Goal: Task Accomplishment & Management: Manage account settings

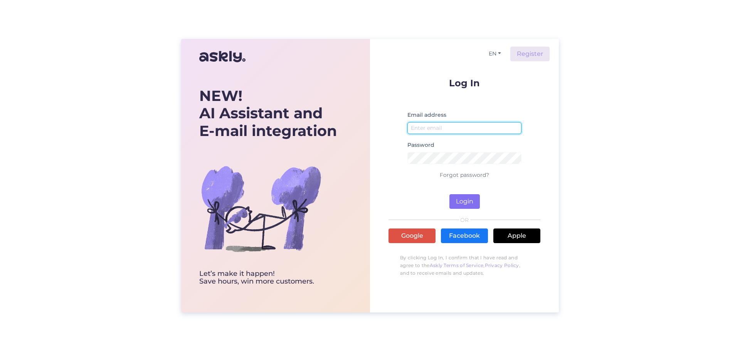
type input "[EMAIL_ADDRESS][DOMAIN_NAME]"
click at [462, 203] on button "Login" at bounding box center [464, 201] width 30 height 15
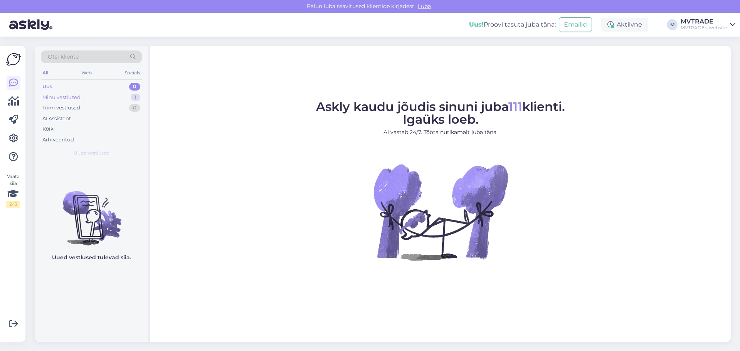
click at [128, 95] on div "Minu vestlused 1" at bounding box center [91, 97] width 101 height 11
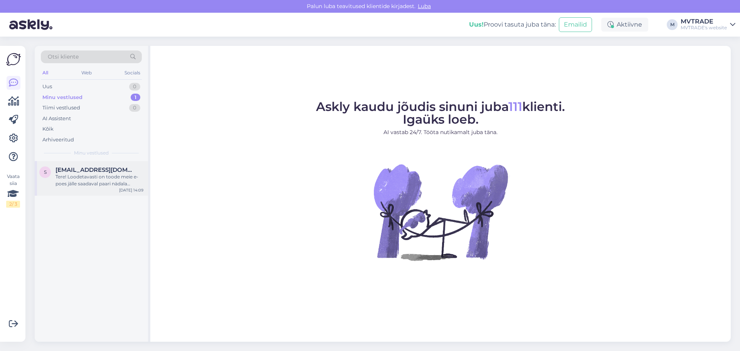
click at [94, 175] on div "Tere! Loodetavasti on toode meie e-poes jälle saadaval paari nädala jooksul." at bounding box center [99, 180] width 88 height 14
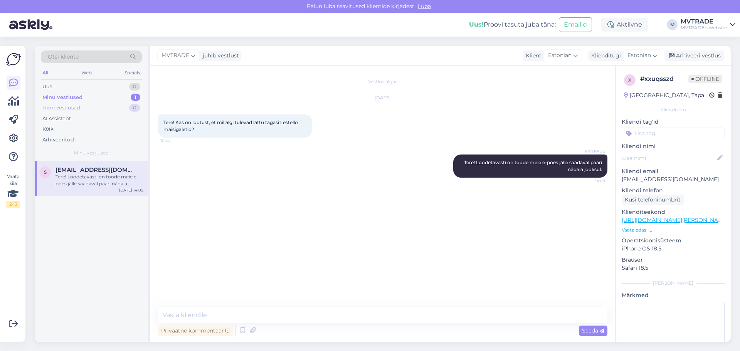
click at [77, 110] on div "Tiimi vestlused" at bounding box center [61, 108] width 38 height 8
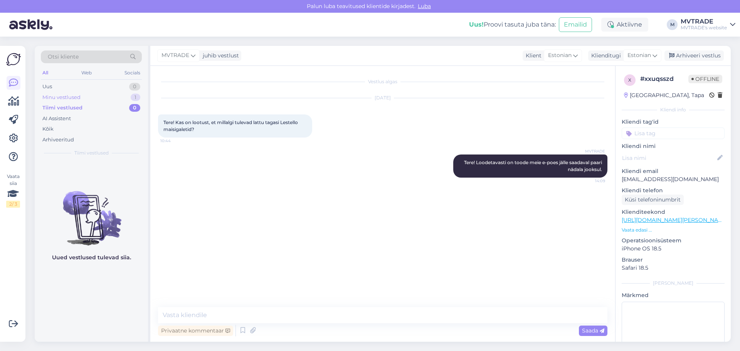
click at [78, 97] on div "Minu vestlused" at bounding box center [61, 98] width 38 height 8
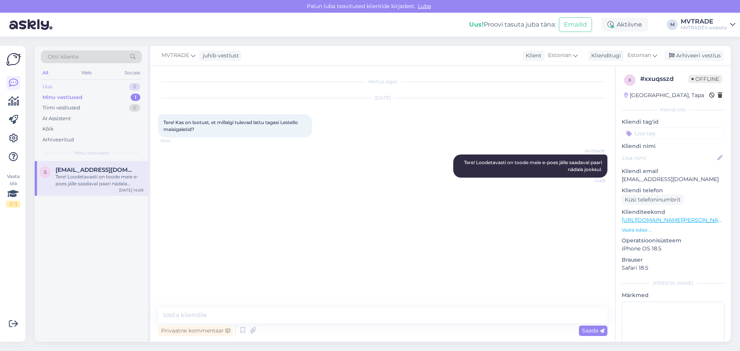
click at [69, 90] on div "Uus 0" at bounding box center [91, 86] width 101 height 11
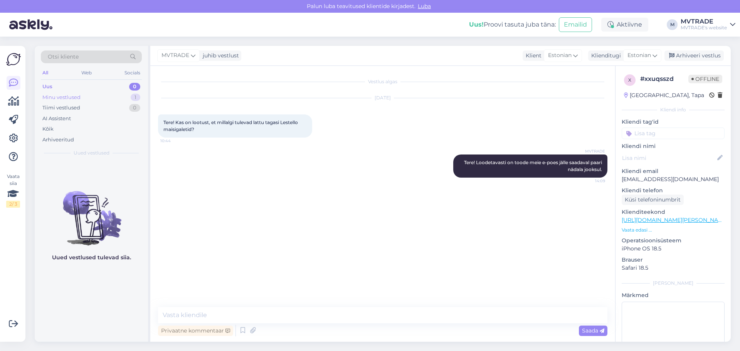
click at [67, 98] on div "Minu vestlused" at bounding box center [61, 98] width 38 height 8
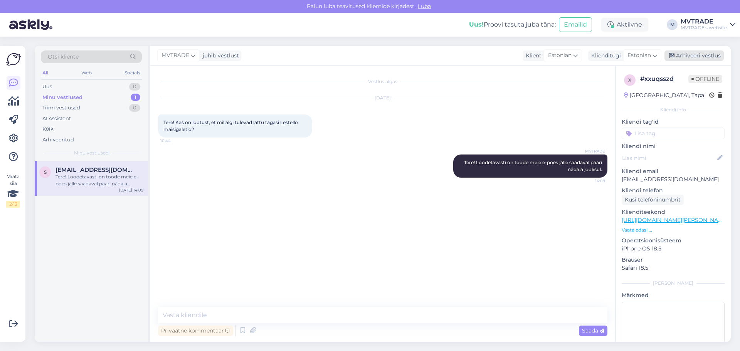
click at [685, 54] on div "Arhiveeri vestlus" at bounding box center [693, 55] width 59 height 10
